Goal: Check status: Check status

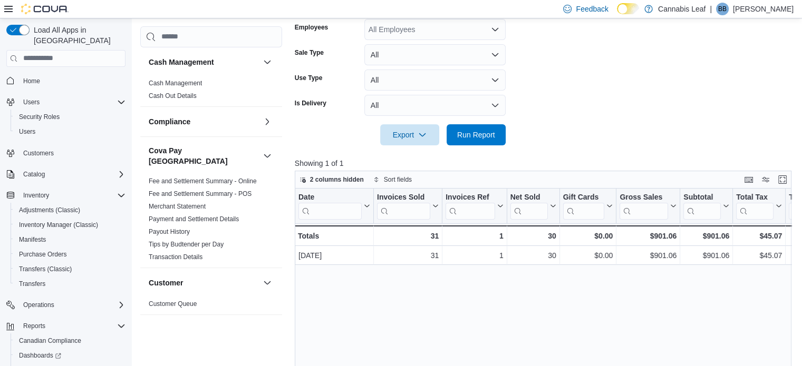
scroll to position [55, 0]
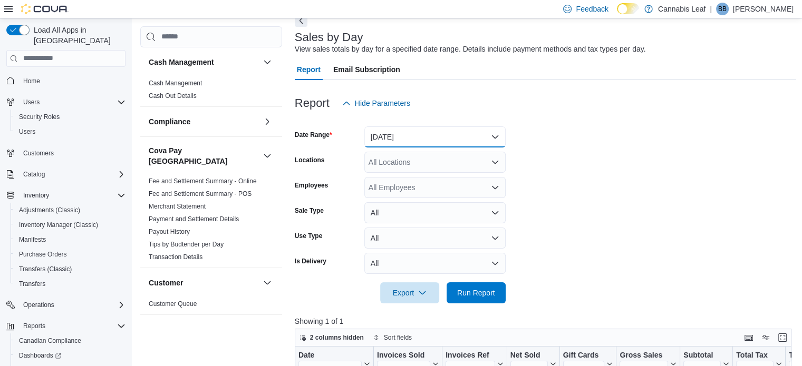
click at [440, 132] on button "[DATE]" at bounding box center [434, 136] width 141 height 21
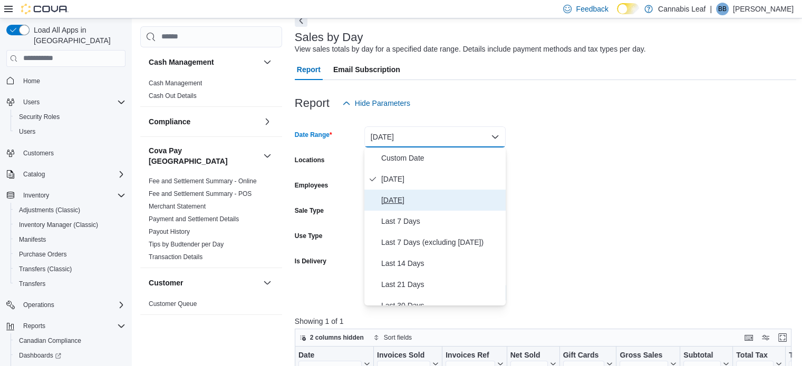
click at [441, 196] on span "[DATE]" at bounding box center [441, 200] width 120 height 13
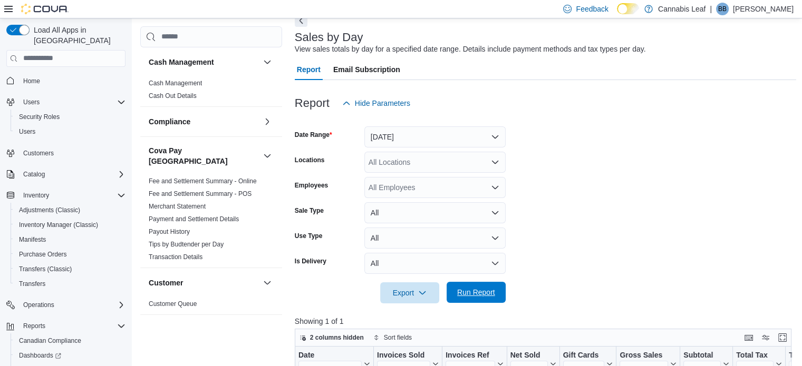
click at [471, 293] on span "Run Report" at bounding box center [476, 292] width 38 height 11
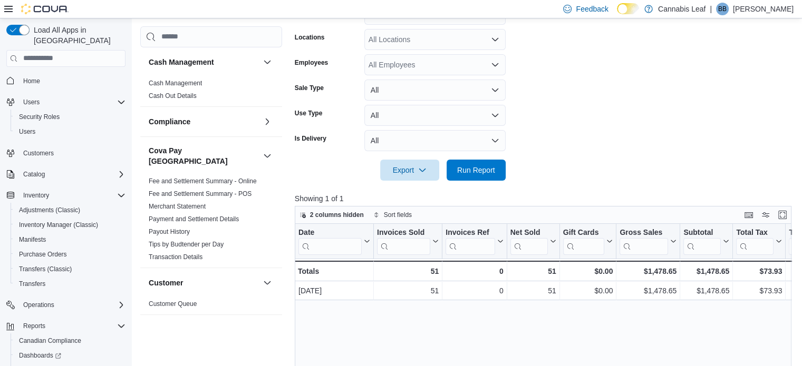
scroll to position [108, 0]
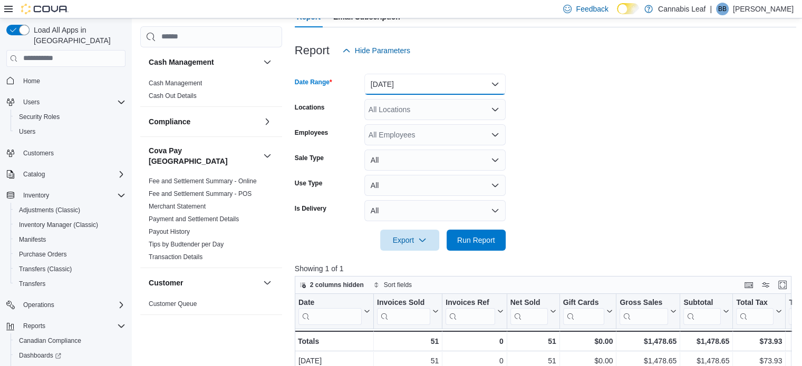
click at [442, 80] on button "[DATE]" at bounding box center [434, 84] width 141 height 21
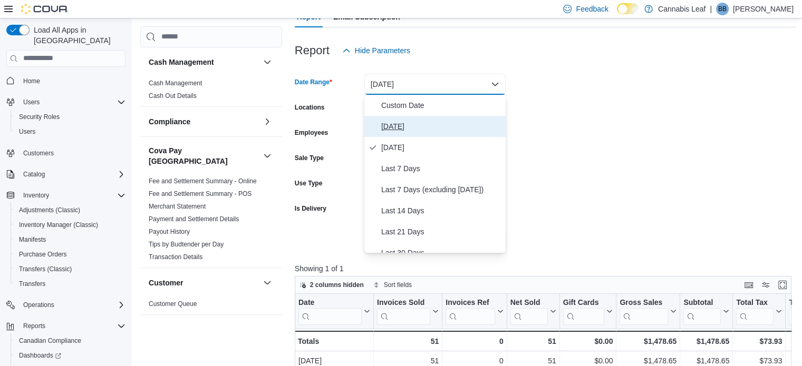
click at [441, 128] on span "[DATE]" at bounding box center [441, 126] width 120 height 13
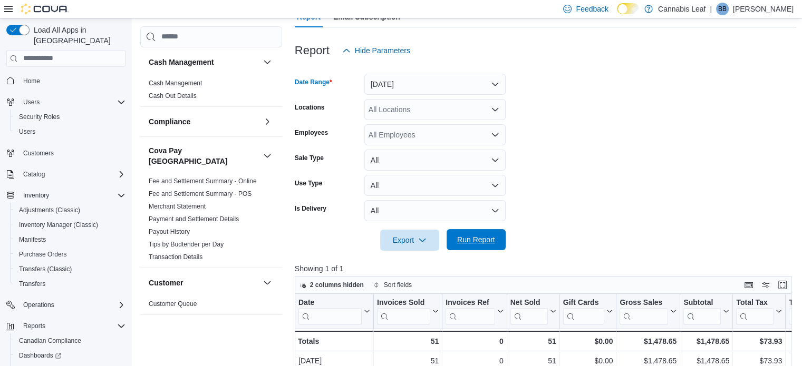
click at [484, 250] on div "Export Run Report" at bounding box center [400, 240] width 211 height 21
click at [489, 244] on span "Run Report" at bounding box center [476, 239] width 46 height 21
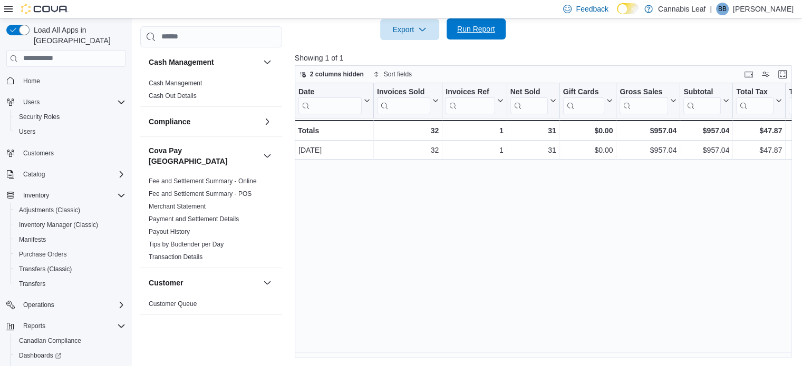
click at [460, 29] on span "Run Report" at bounding box center [476, 29] width 38 height 11
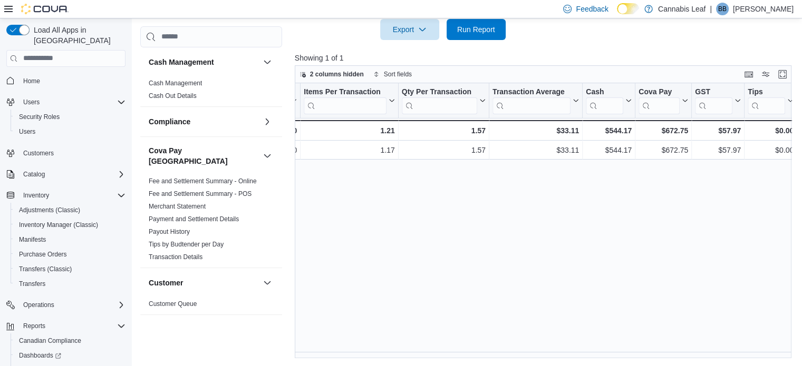
scroll to position [0, 0]
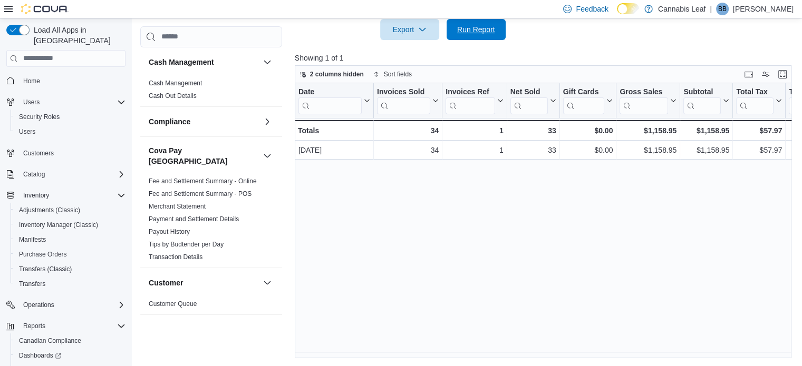
drag, startPoint x: 491, startPoint y: 35, endPoint x: 522, endPoint y: 297, distance: 264.4
click at [490, 34] on span "Run Report" at bounding box center [476, 29] width 46 height 21
click at [478, 17] on div "Feedback Dark Mode Cannabis Leaf | BB [PERSON_NAME]" at bounding box center [401, 9] width 802 height 18
click at [473, 31] on span "Run Report" at bounding box center [476, 29] width 38 height 11
click at [486, 38] on span "Run Report" at bounding box center [476, 28] width 46 height 21
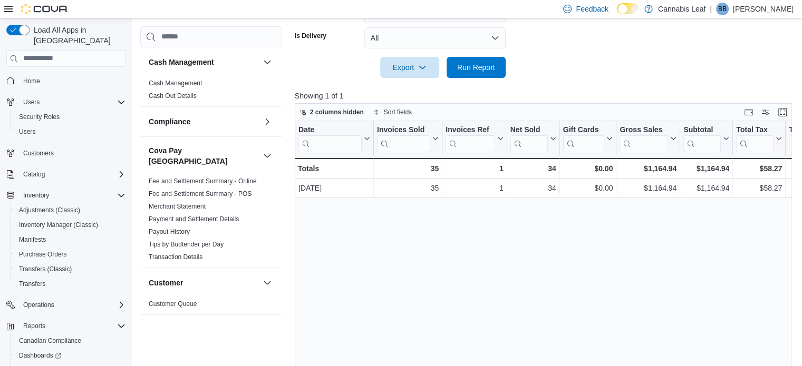
scroll to position [266, 0]
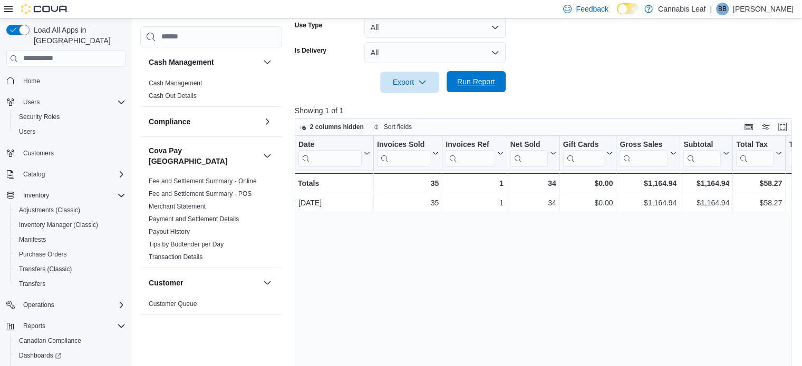
click at [466, 73] on span "Run Report" at bounding box center [476, 81] width 46 height 21
click at [460, 79] on span "Run Report" at bounding box center [476, 81] width 38 height 11
